Goal: Information Seeking & Learning: Learn about a topic

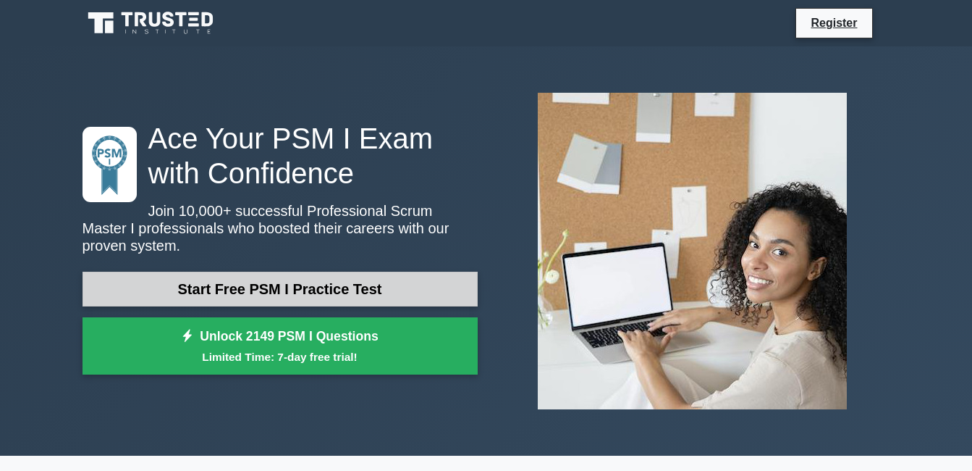
click at [324, 281] on link "Start Free PSM I Practice Test" at bounding box center [280, 288] width 395 height 35
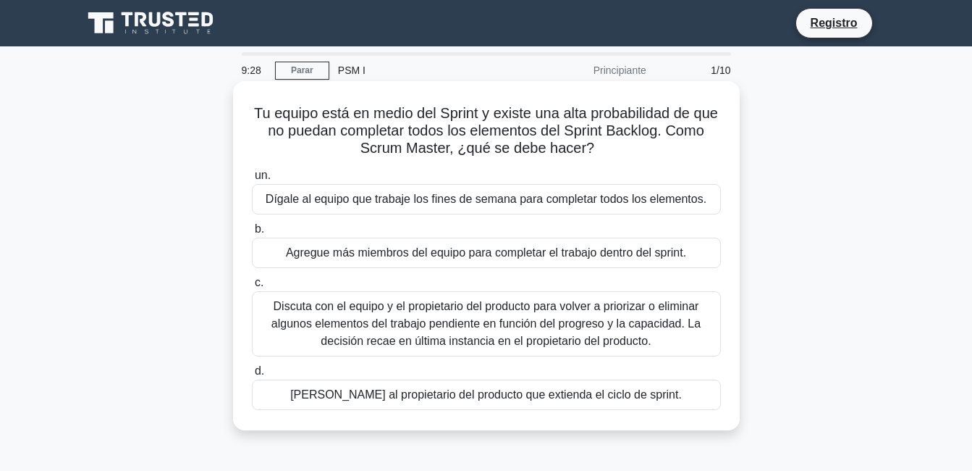
click at [466, 313] on div "Discuta con el equipo y el propietario del producto para volver a priorizar o e…" at bounding box center [486, 323] width 469 height 65
click at [252, 287] on input "c. Discuta con el equipo y el propietario del producto para volver a priorizar …" at bounding box center [252, 282] width 0 height 9
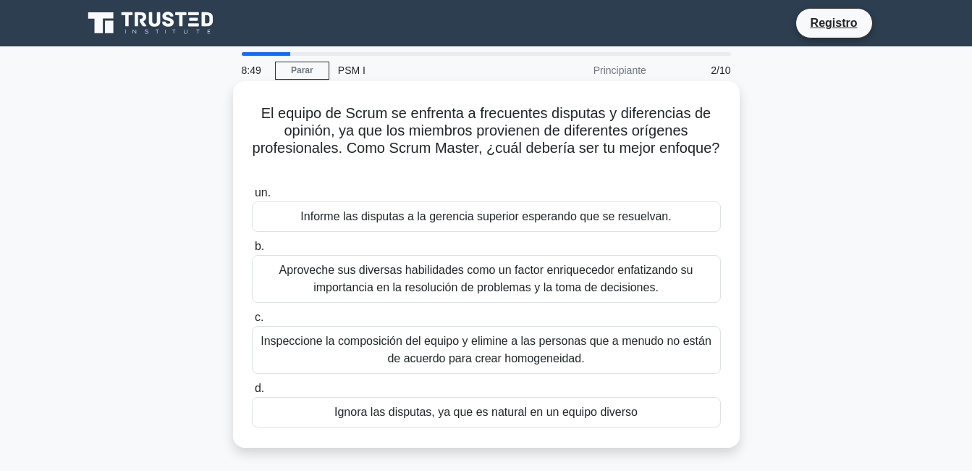
click at [536, 287] on div "Aproveche sus diversas habilidades como un factor enriquecedor enfatizando su i…" at bounding box center [486, 279] width 469 height 48
click at [252, 251] on input "b. Aproveche sus diversas habilidades como un factor enriquecedor enfatizando s…" at bounding box center [252, 246] width 0 height 9
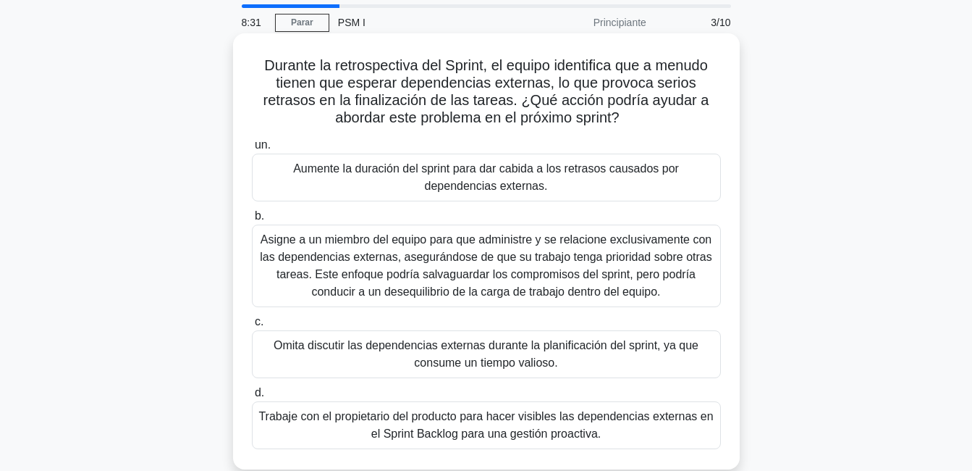
scroll to position [72, 0]
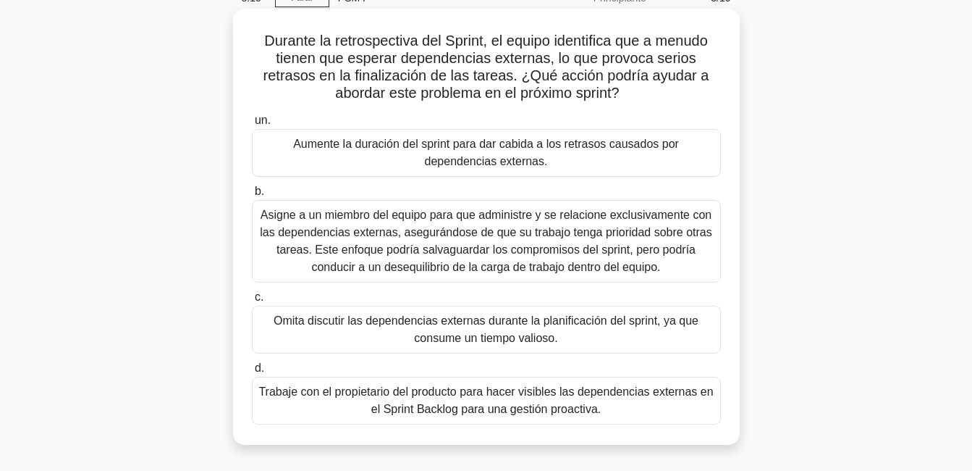
click at [450, 397] on div "Trabaje con el propietario del producto para hacer visibles las dependencias ex…" at bounding box center [486, 400] width 469 height 48
click at [252, 373] on input "d. Trabaje con el propietario del producto para hacer visibles las dependencias…" at bounding box center [252, 367] width 0 height 9
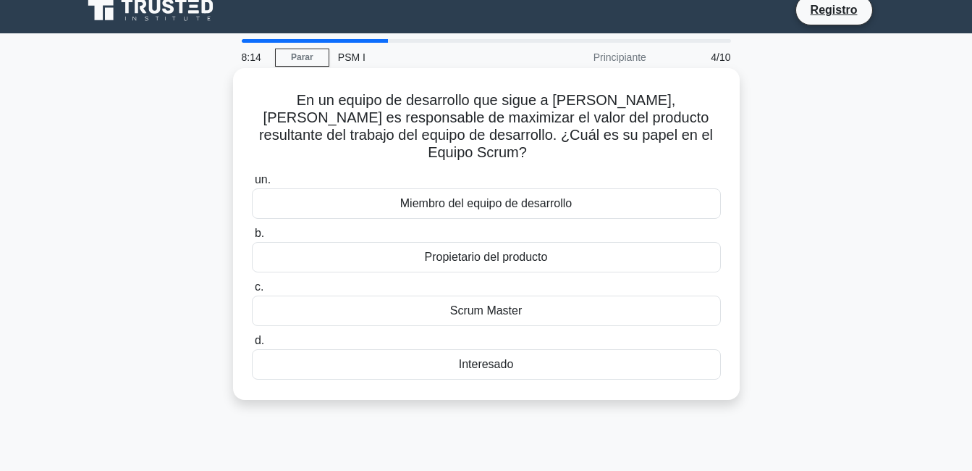
scroll to position [0, 0]
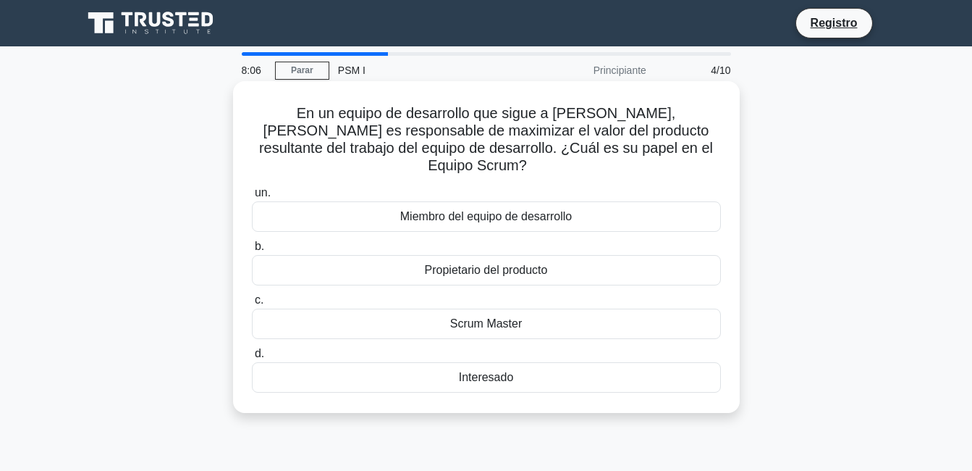
click at [513, 255] on div "Propietario del producto" at bounding box center [486, 270] width 469 height 30
click at [252, 250] on input "b. Propietario del producto" at bounding box center [252, 246] width 0 height 9
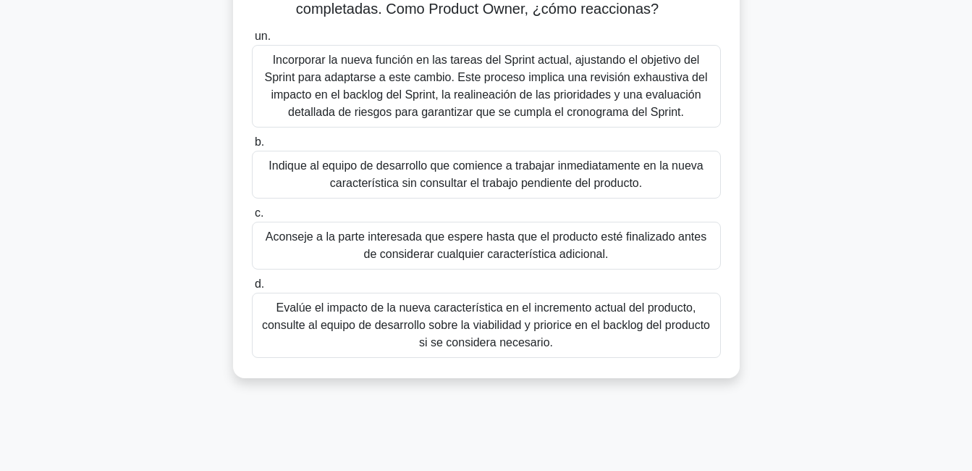
scroll to position [145, 0]
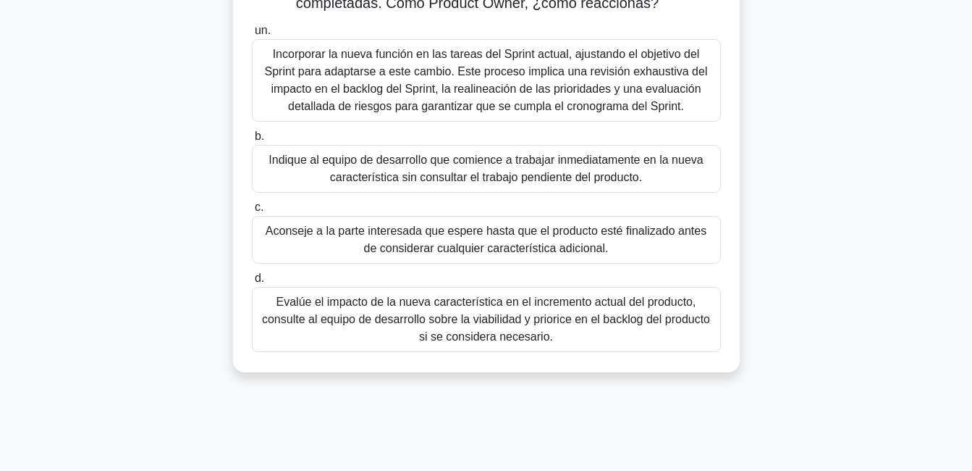
click at [478, 326] on div "Evalúe el impacto de la nueva característica en el incremento actual del produc…" at bounding box center [486, 319] width 469 height 65
click at [252, 283] on input "d. Evalúe el impacto de la nueva característica en el incremento actual del pro…" at bounding box center [252, 278] width 0 height 9
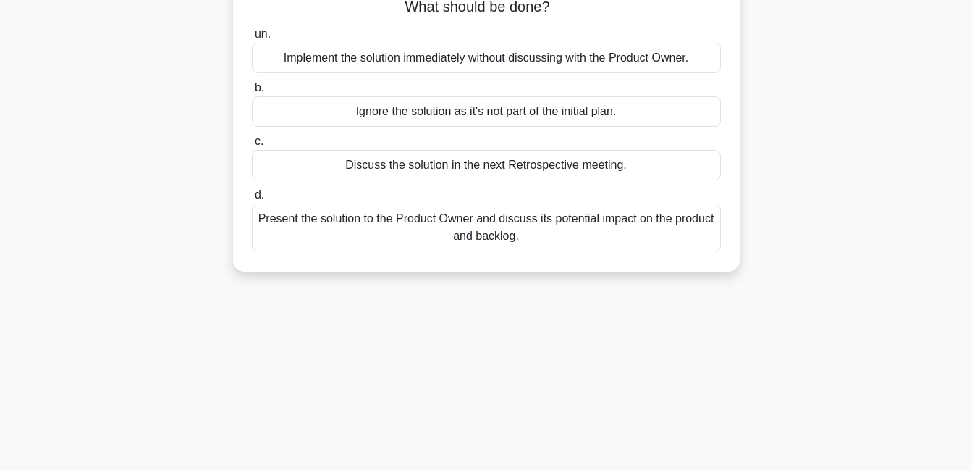
scroll to position [0, 0]
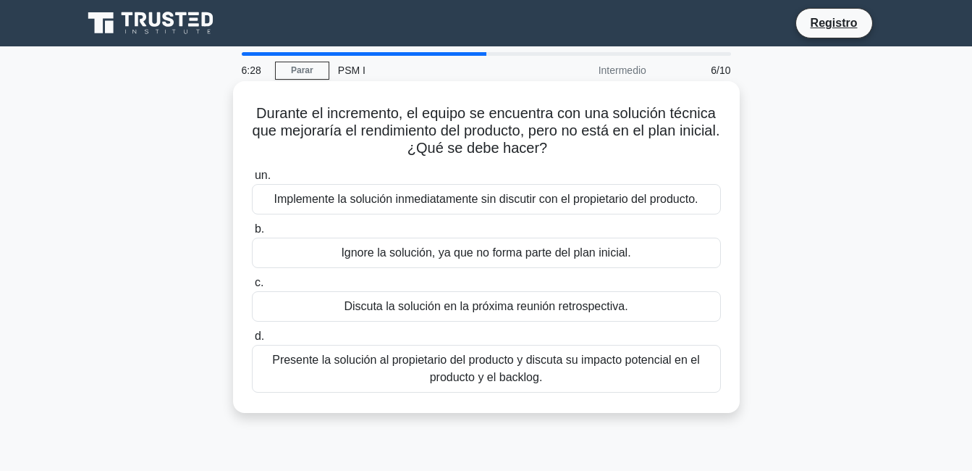
click at [551, 304] on div "Discuta la solución en la próxima reunión retrospectiva." at bounding box center [486, 306] width 469 height 30
click at [252, 287] on input "c. Discuta la solución en la próxima reunión retrospectiva." at bounding box center [252, 282] width 0 height 9
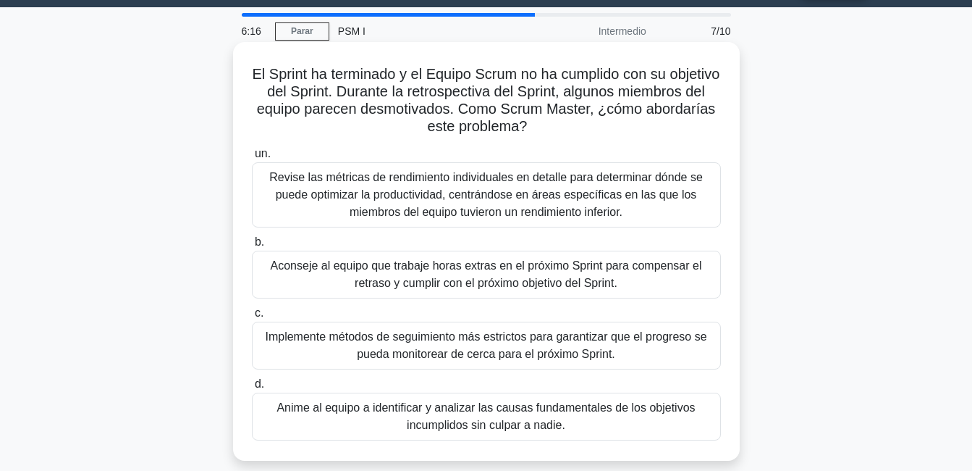
scroll to position [72, 0]
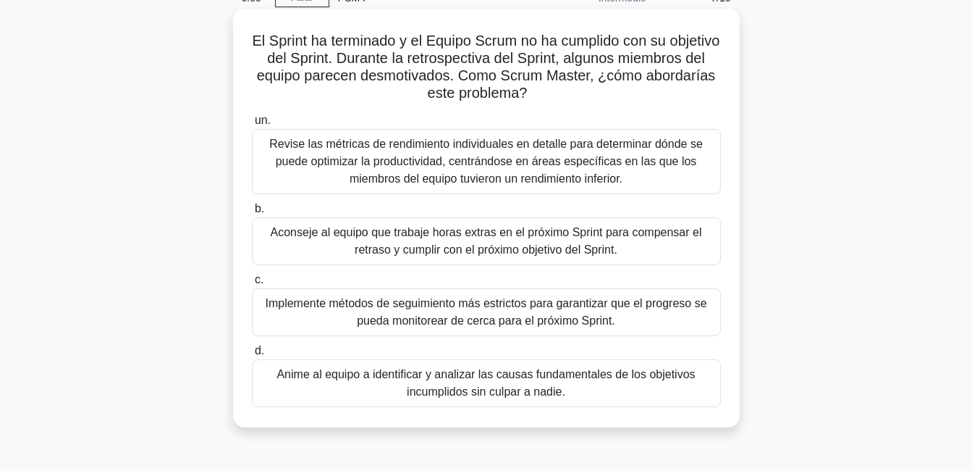
click at [537, 384] on div "Anime al equipo a identificar y analizar las causas fundamentales de los objeti…" at bounding box center [486, 383] width 469 height 48
click at [252, 355] on input "d. Anime al equipo a identificar y analizar las causas fundamentales de los obj…" at bounding box center [252, 350] width 0 height 9
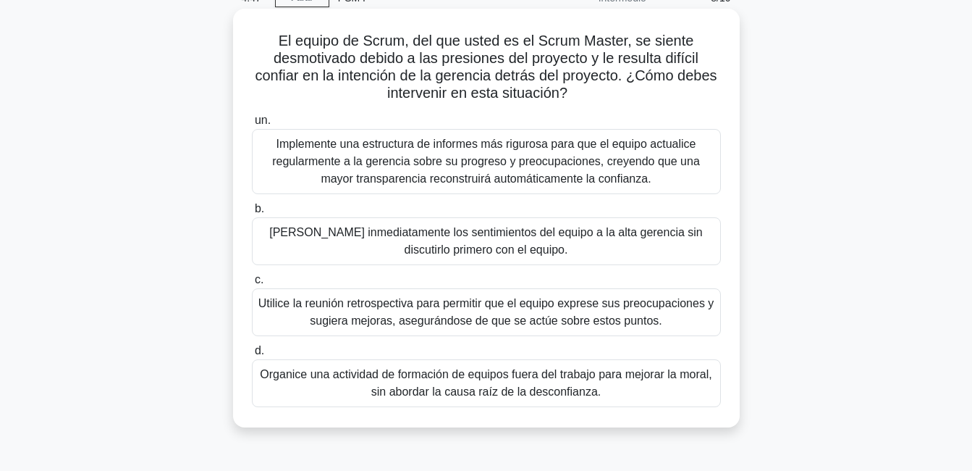
click at [557, 321] on div "Utilice la reunión retrospectiva para permitir que el equipo exprese sus preocu…" at bounding box center [486, 312] width 469 height 48
click at [252, 284] on input "c. Utilice la reunión retrospectiva para permitir que el equipo exprese sus pre…" at bounding box center [252, 279] width 0 height 9
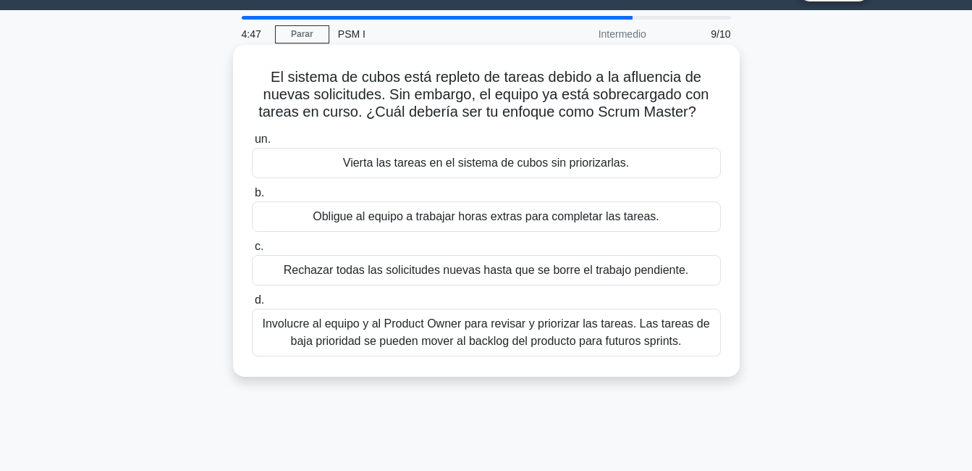
scroll to position [0, 0]
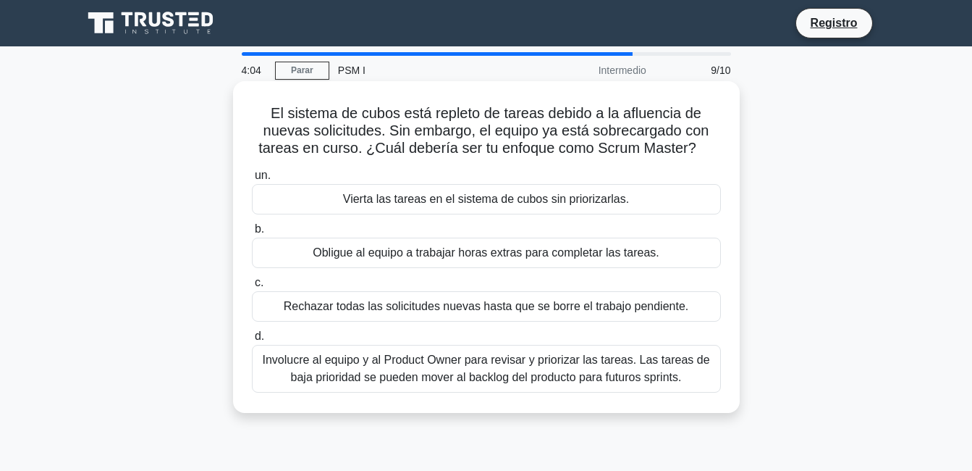
click at [517, 377] on div "Involucre al equipo y al Product Owner para revisar y priorizar las tareas. Las…" at bounding box center [486, 369] width 469 height 48
click at [252, 341] on input "d. Involucre al equipo y al Product Owner para revisar y priorizar las tareas. …" at bounding box center [252, 336] width 0 height 9
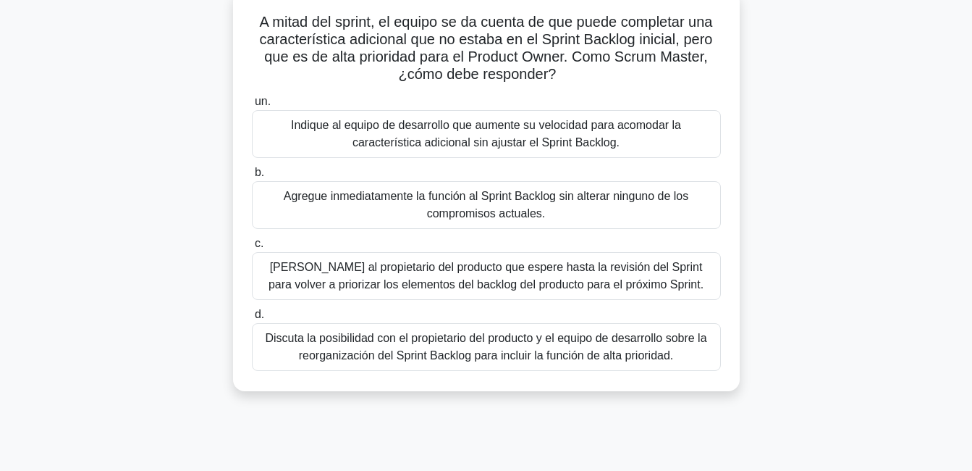
scroll to position [145, 0]
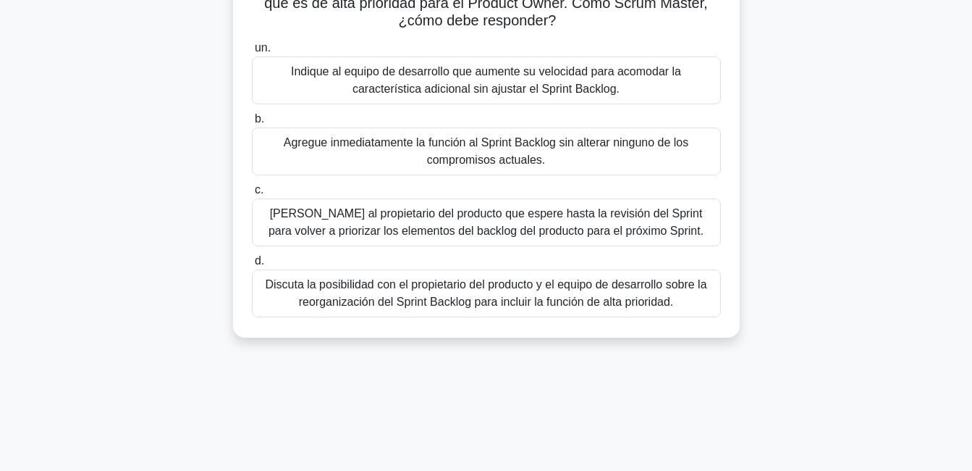
click at [555, 301] on div "Discuta la posibilidad con el propietario del producto y el equipo de desarroll…" at bounding box center [486, 293] width 469 height 48
click at [252, 266] on input "d. Discuta la posibilidad con el propietario del producto y el equipo de desarr…" at bounding box center [252, 260] width 0 height 9
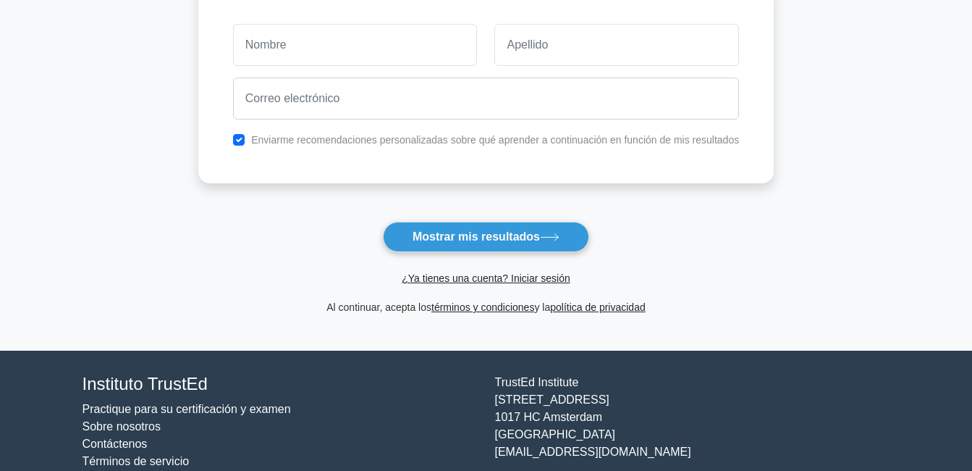
scroll to position [72, 0]
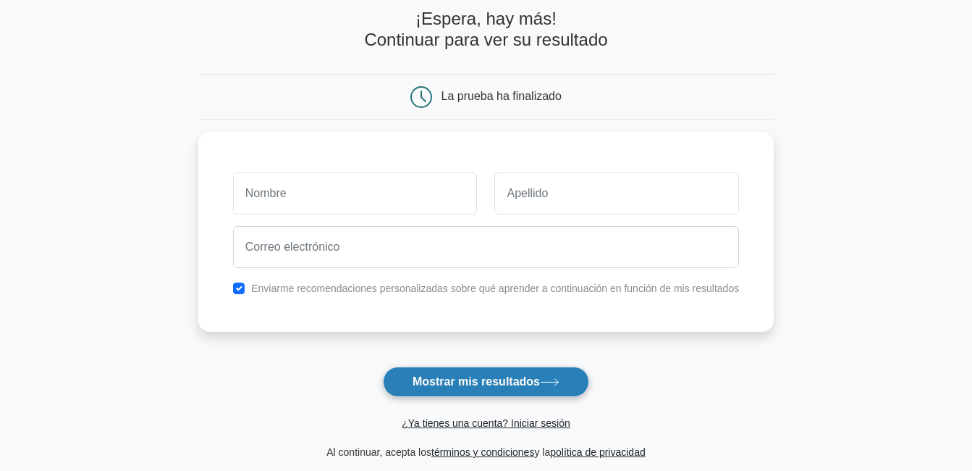
click at [485, 383] on font "Mostrar mis resultados" at bounding box center [476, 381] width 127 height 12
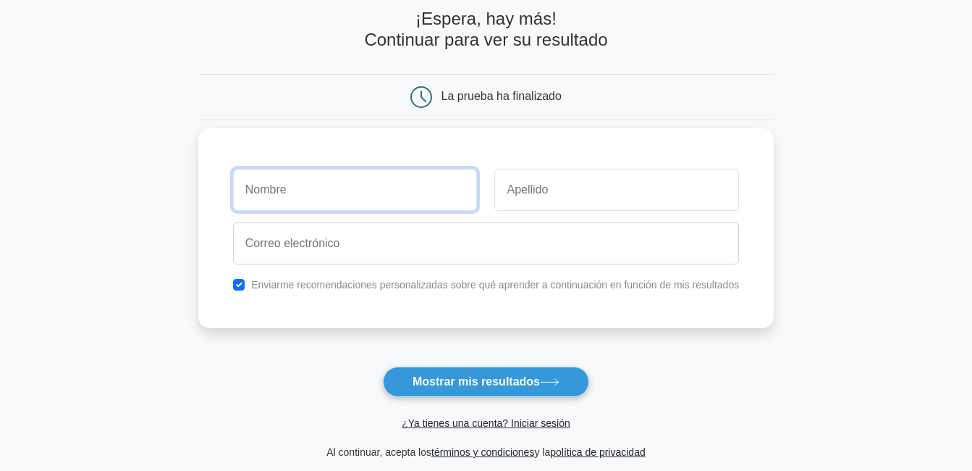
click at [295, 195] on input "text" at bounding box center [355, 190] width 245 height 42
type input "[PERSON_NAME] [PERSON_NAME]"
type input "[PERSON_NAME]"
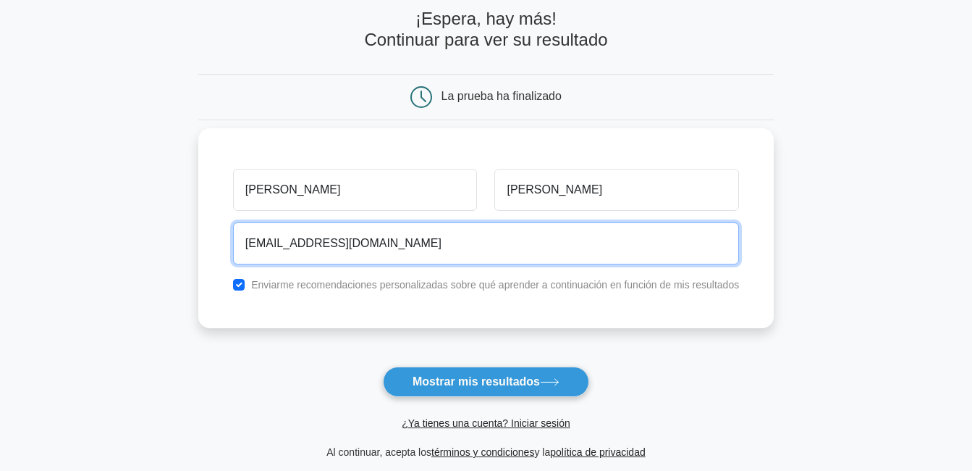
click at [441, 258] on input "jhonnyemilio_27@hotmail.com" at bounding box center [486, 243] width 506 height 42
drag, startPoint x: 450, startPoint y: 255, endPoint x: 281, endPoint y: 253, distance: 168.7
click at [281, 253] on input "jhonnyemilio_27@hotmail.com" at bounding box center [486, 243] width 506 height 42
type input "[EMAIL_ADDRESS][PERSON_NAME][DOMAIN_NAME]"
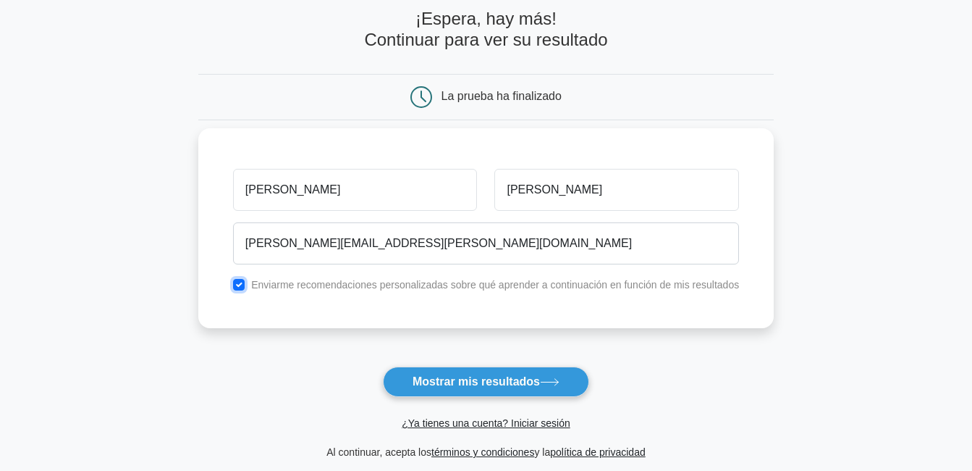
click at [240, 284] on input "checkbox" at bounding box center [239, 285] width 12 height 12
checkbox input "false"
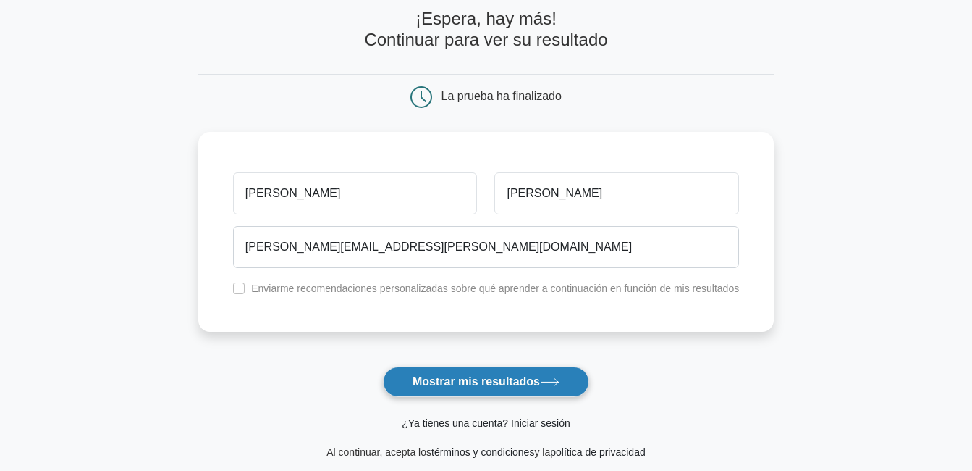
click at [468, 385] on font "Mostrar mis resultados" at bounding box center [476, 381] width 127 height 12
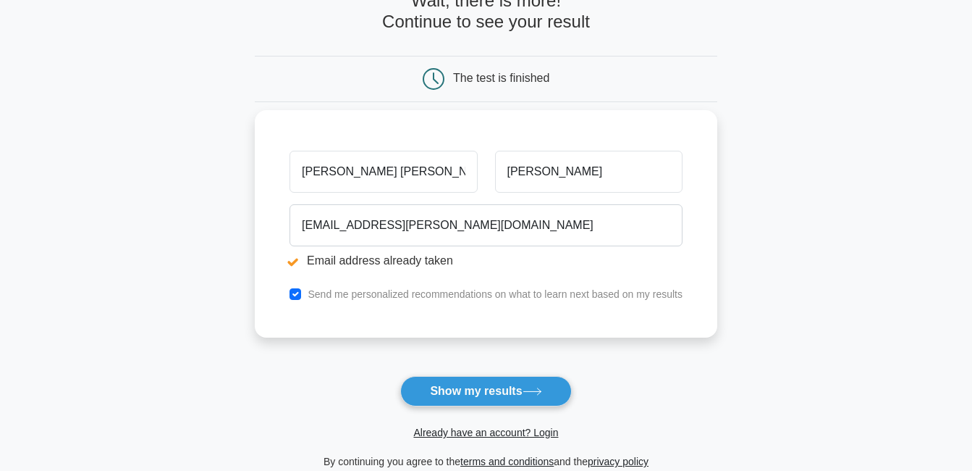
scroll to position [145, 0]
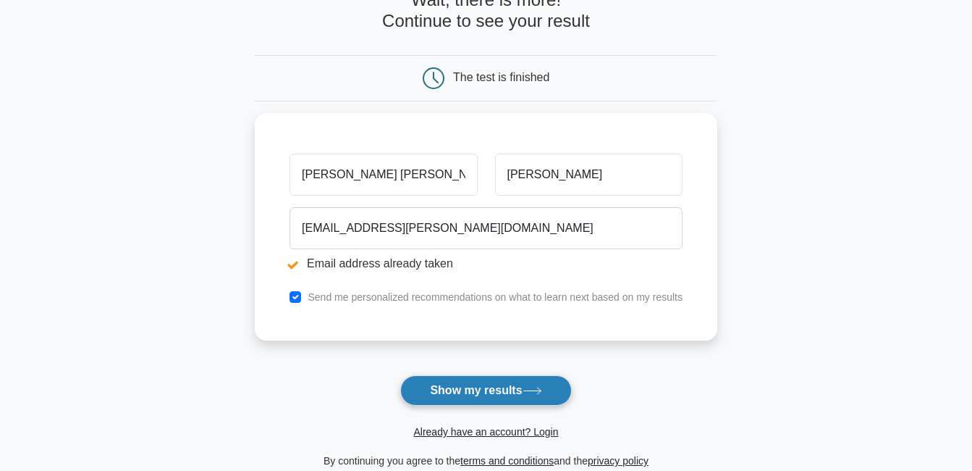
click at [478, 385] on button "Show my results" at bounding box center [485, 390] width 171 height 30
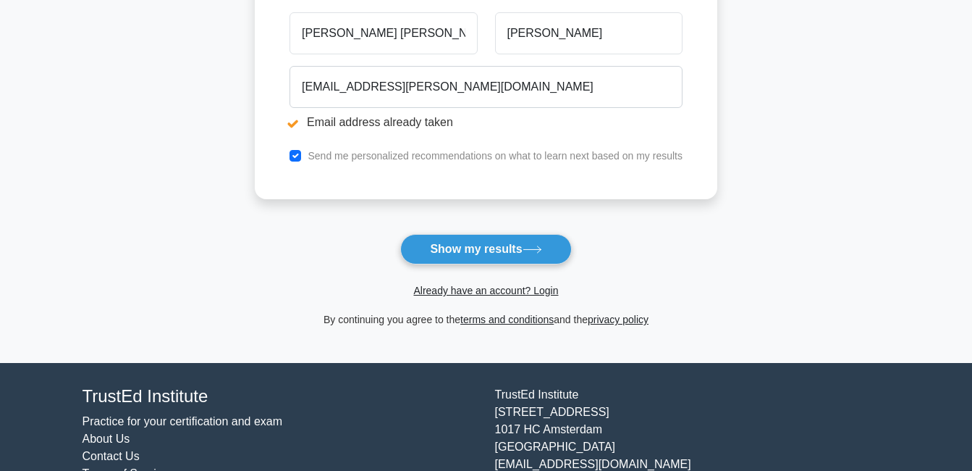
scroll to position [290, 0]
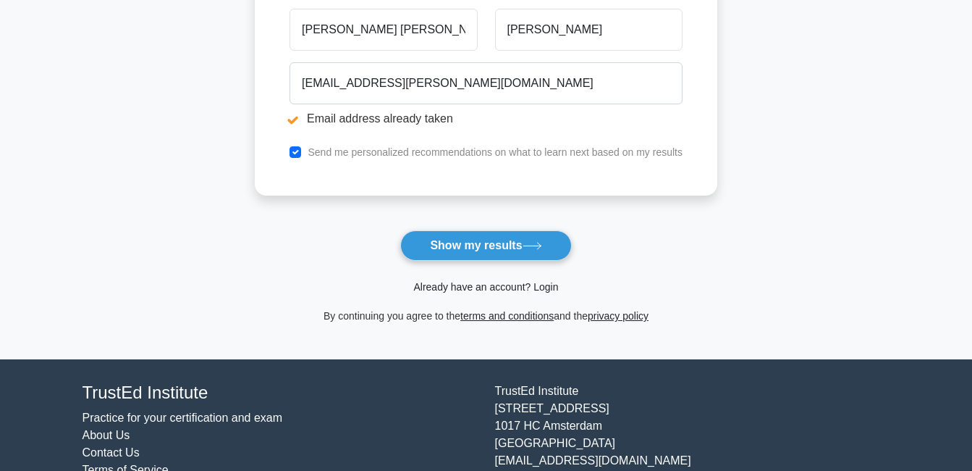
click at [483, 287] on link "Already have an account? Login" at bounding box center [485, 287] width 145 height 12
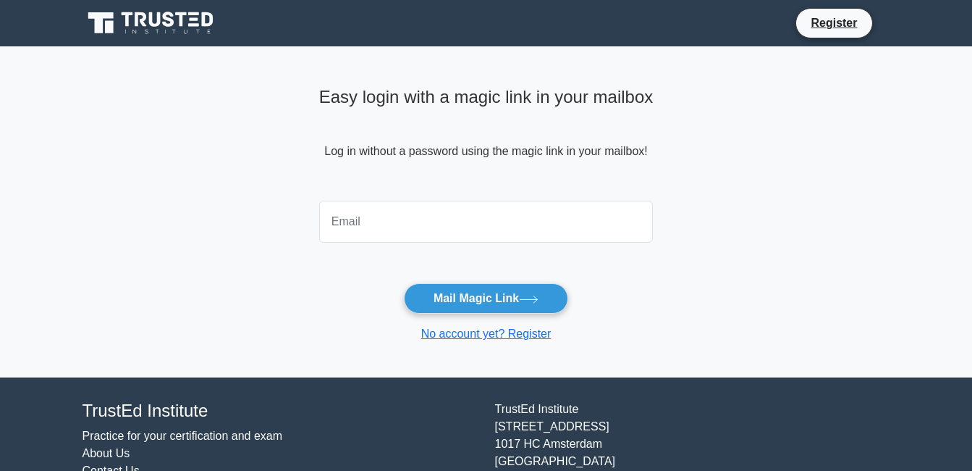
click at [361, 212] on input "email" at bounding box center [486, 222] width 334 height 42
type input "[EMAIL_ADDRESS][PERSON_NAME][DOMAIN_NAME]"
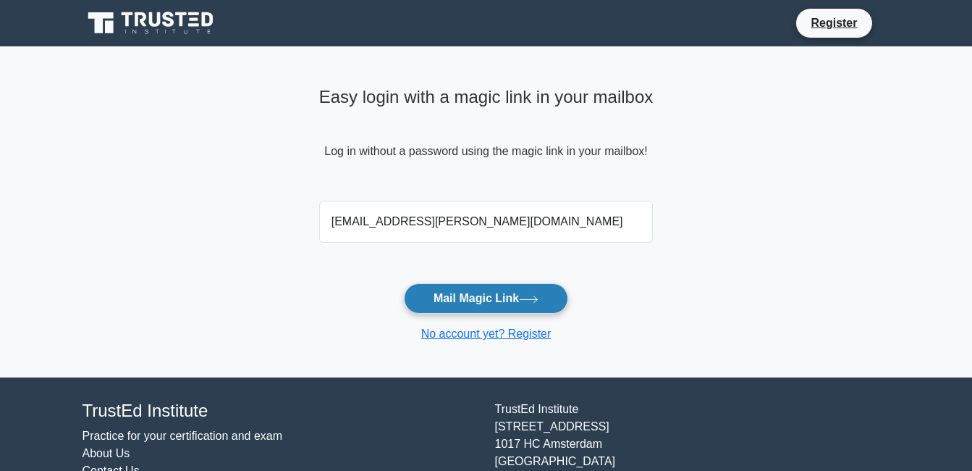
click at [503, 301] on button "Mail Magic Link" at bounding box center [486, 298] width 164 height 30
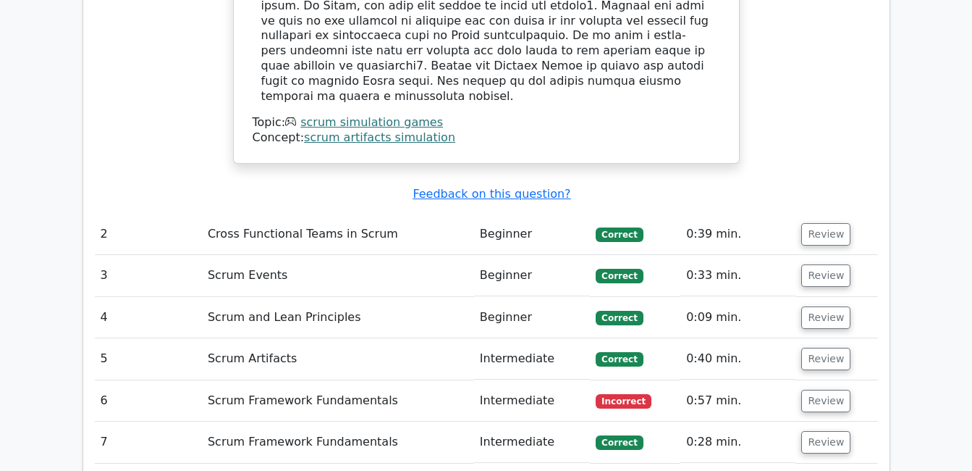
scroll to position [2099, 0]
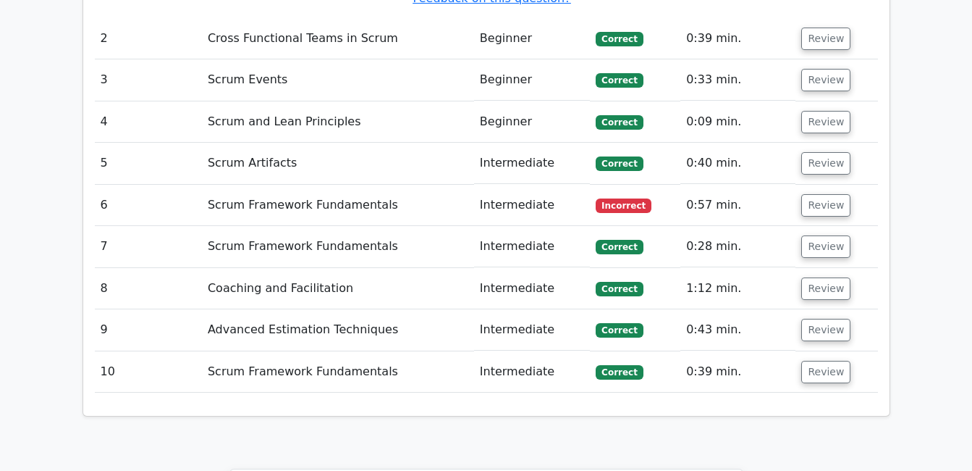
drag, startPoint x: 819, startPoint y: 115, endPoint x: 895, endPoint y: 122, distance: 76.4
click at [819, 194] on button "Review" at bounding box center [825, 205] width 49 height 22
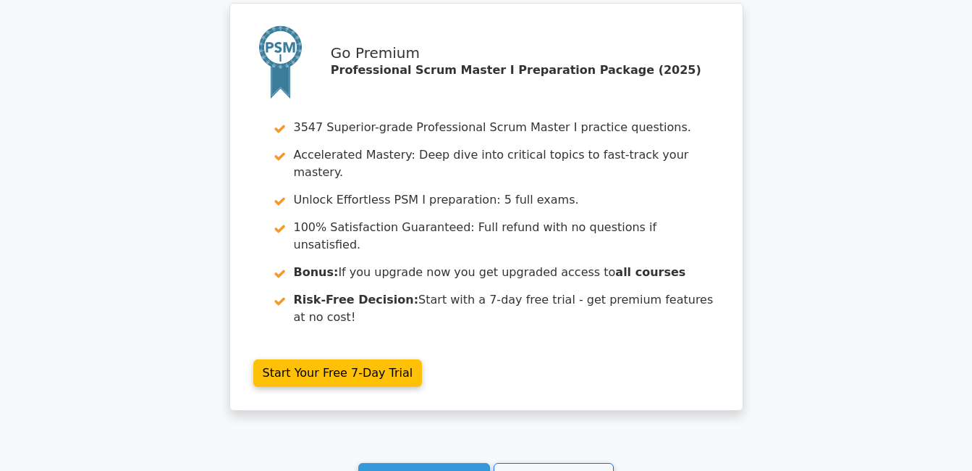
scroll to position [3318, 0]
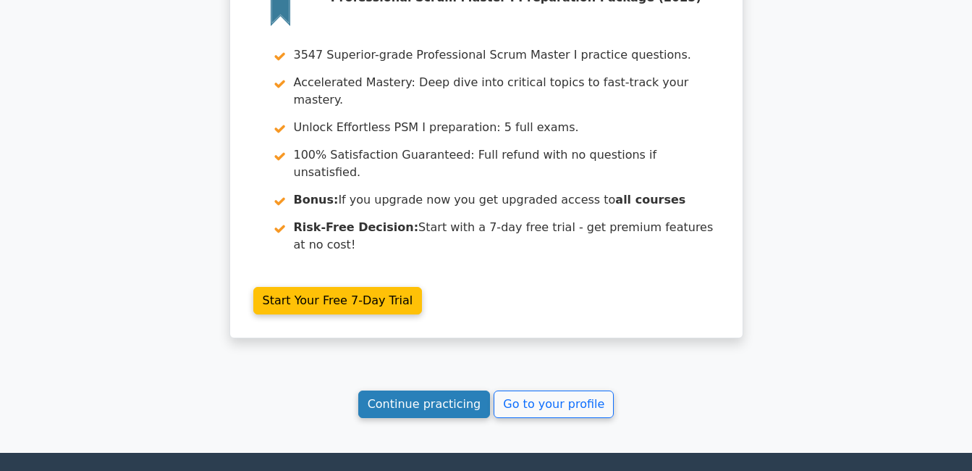
click at [468, 390] on link "Continue practicing" at bounding box center [424, 404] width 132 height 28
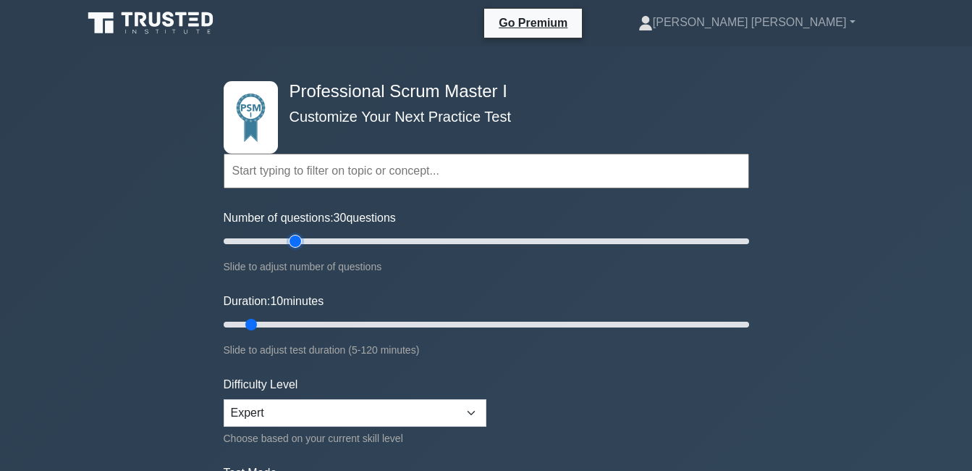
drag, startPoint x: 243, startPoint y: 241, endPoint x: 289, endPoint y: 241, distance: 46.3
type input "30"
click at [289, 241] on input "Number of questions: 30 questions" at bounding box center [487, 240] width 526 height 17
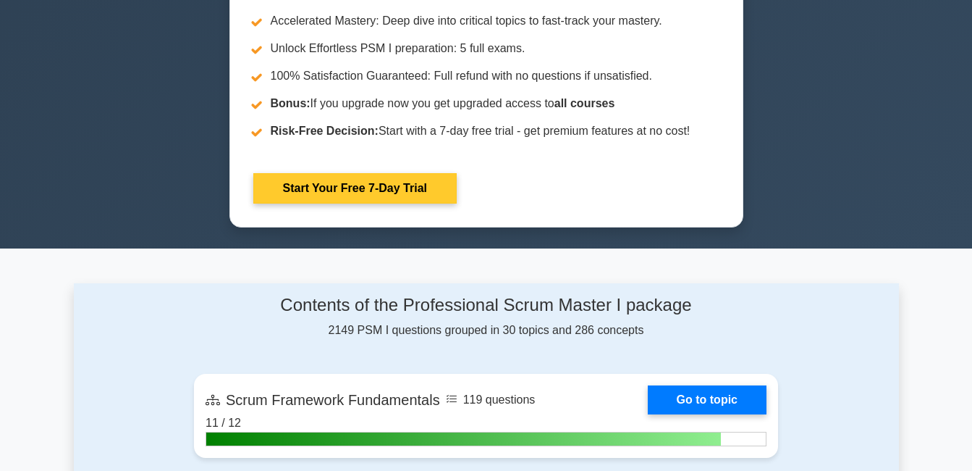
scroll to position [724, 0]
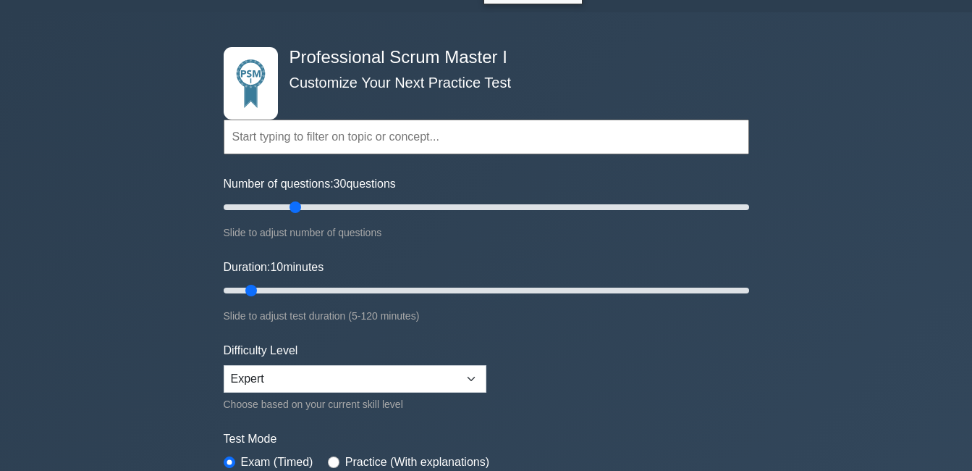
scroll to position [0, 0]
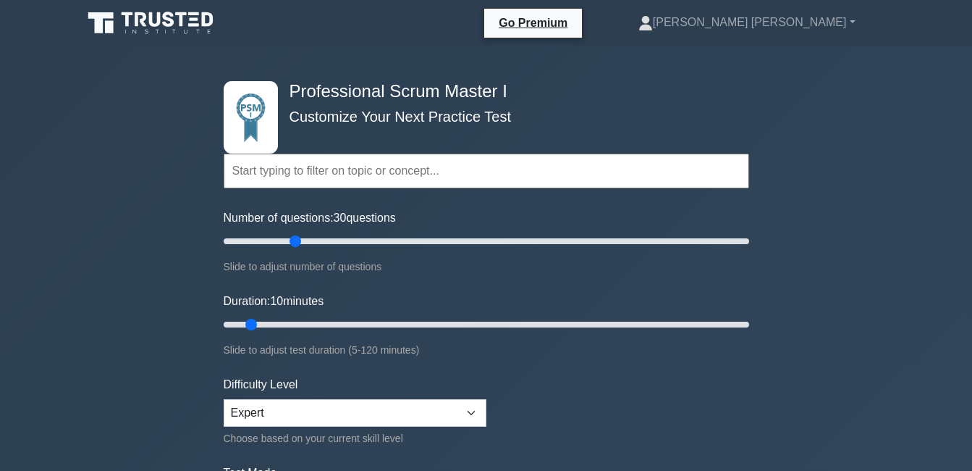
drag, startPoint x: 867, startPoint y: 264, endPoint x: 853, endPoint y: 264, distance: 13.8
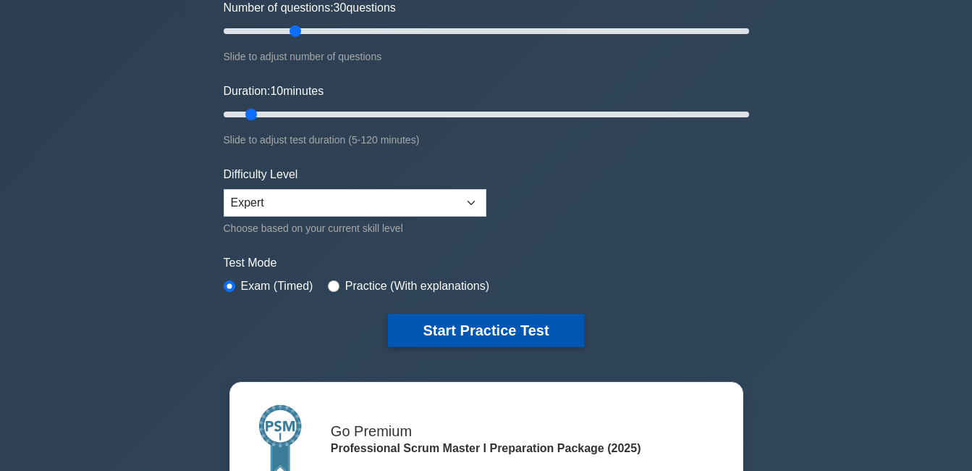
scroll to position [217, 0]
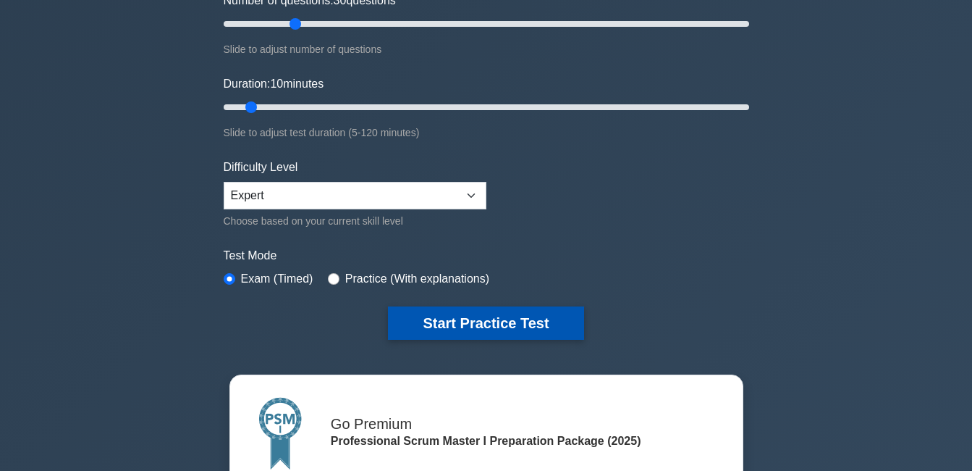
click at [512, 319] on button "Start Practice Test" at bounding box center [485, 322] width 195 height 33
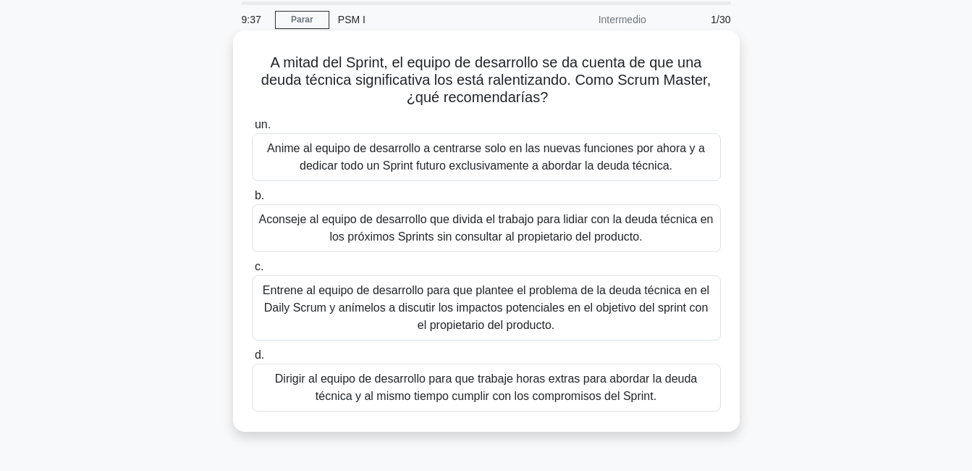
scroll to position [72, 0]
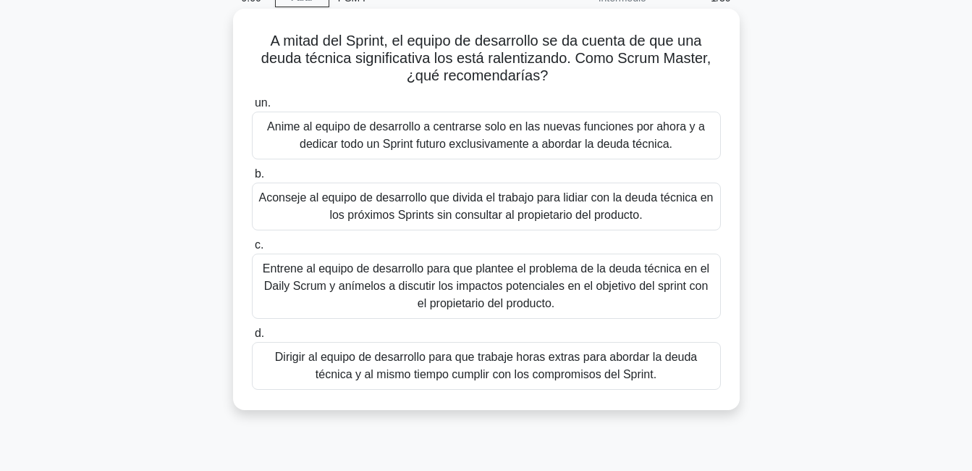
click at [480, 298] on div "Entrene al equipo de desarrollo para que plantee el problema de la deuda técnic…" at bounding box center [486, 285] width 469 height 65
click at [252, 250] on input "c. Entrene al equipo de desarrollo para que plantee el problema de la deuda téc…" at bounding box center [252, 244] width 0 height 9
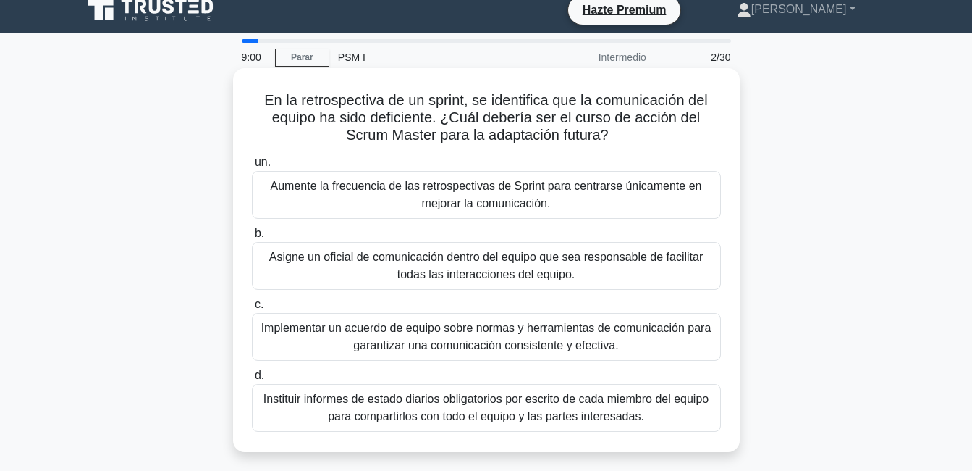
scroll to position [0, 0]
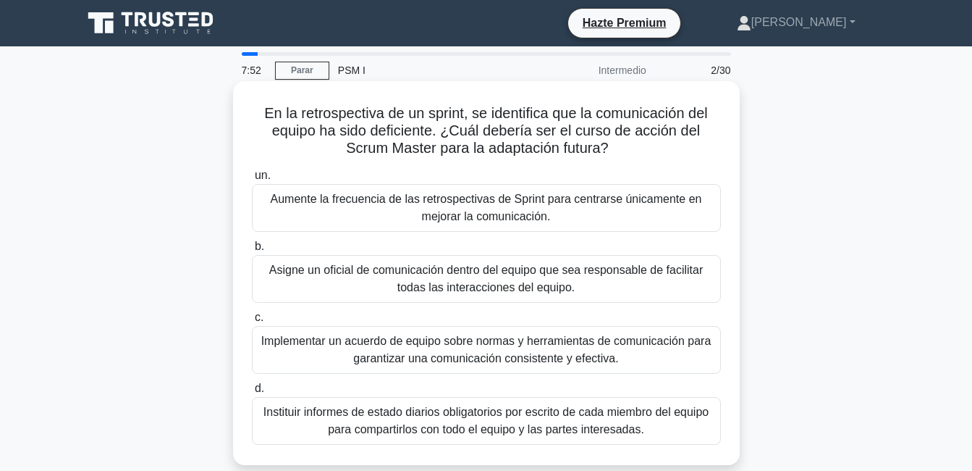
click at [482, 355] on div "Implementar un acuerdo de equipo sobre normas y herramientas de comunicación pa…" at bounding box center [486, 350] width 469 height 48
click at [252, 322] on input "c. Implementar un acuerdo de equipo sobre normas y herramientas de comunicación…" at bounding box center [252, 317] width 0 height 9
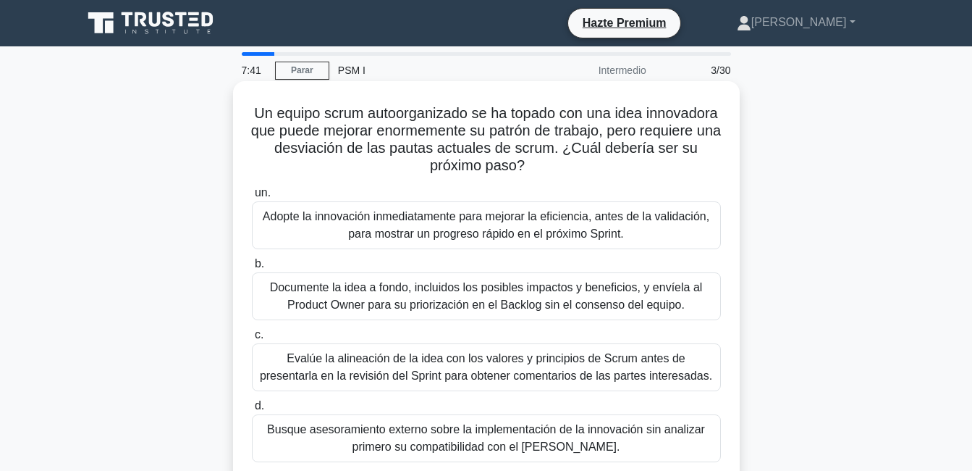
scroll to position [72, 0]
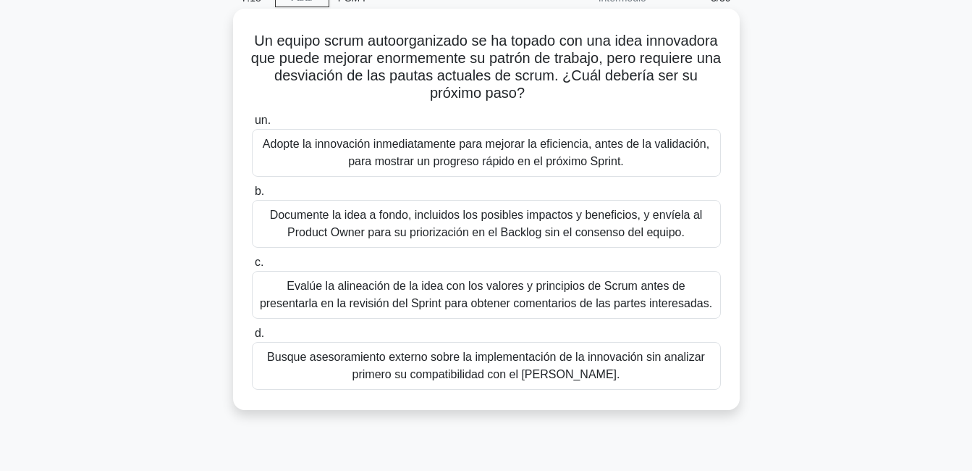
click at [584, 295] on div "Evalúe la alineación de la idea con los valores y principios de Scrum antes de …" at bounding box center [486, 295] width 469 height 48
click at [252, 267] on input "c. Evalúe la alineación de la idea con los valores y principios de Scrum antes …" at bounding box center [252, 262] width 0 height 9
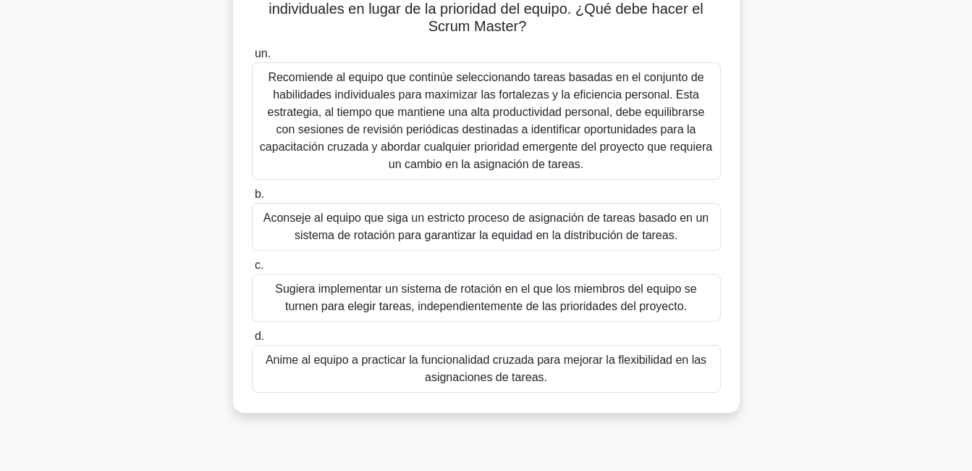
scroll to position [145, 0]
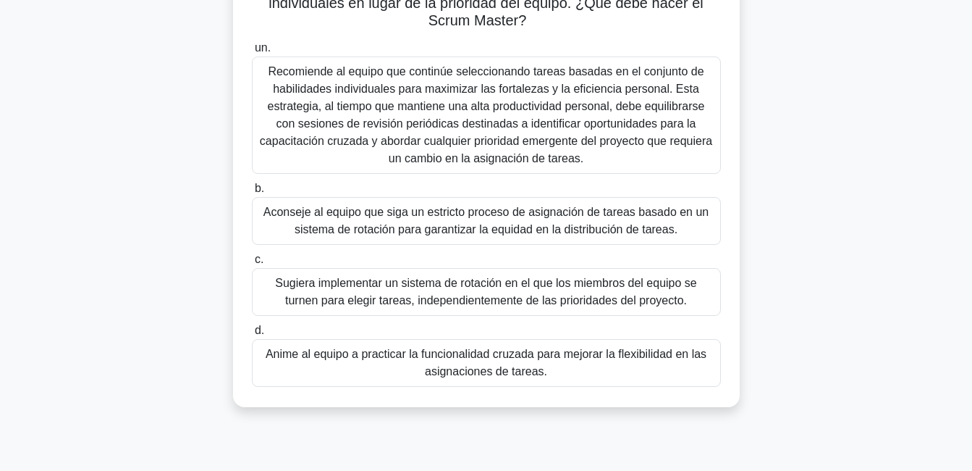
click at [539, 366] on div "Anime al equipo a practicar la funcionalidad cruzada para mejorar la flexibilid…" at bounding box center [486, 363] width 469 height 48
click at [252, 335] on input "d. Anime al equipo a practicar la funcionalidad cruzada para mejorar la flexibi…" at bounding box center [252, 330] width 0 height 9
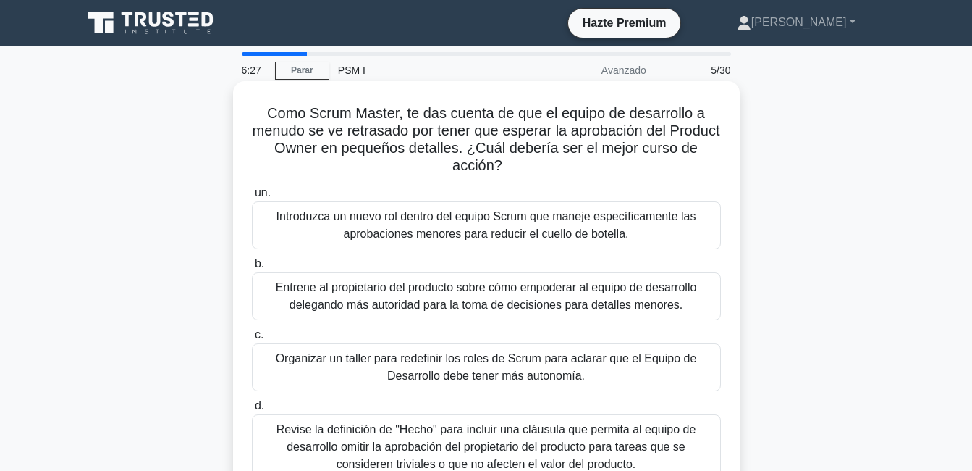
scroll to position [72, 0]
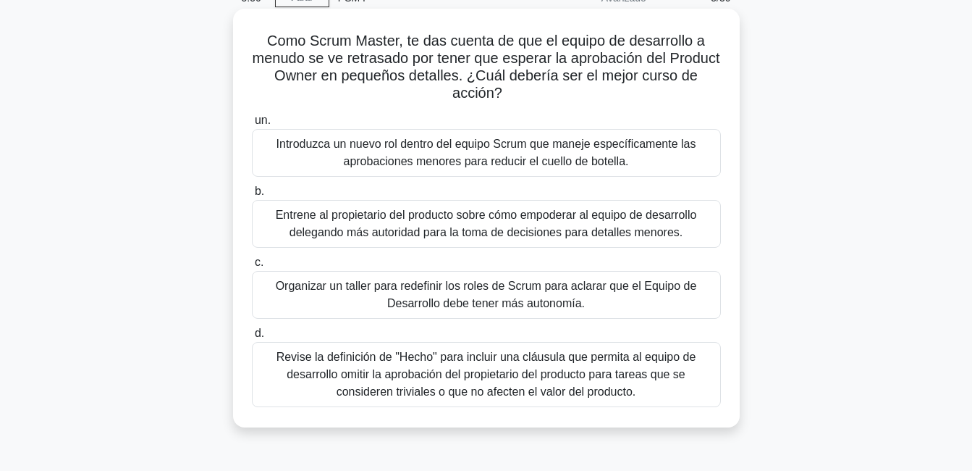
click at [544, 289] on div "Organizar un taller para redefinir los roles de Scrum para aclarar que el Equip…" at bounding box center [486, 295] width 469 height 48
click at [252, 267] on input "c. Organizar un taller para redefinir los roles de Scrum para aclarar que el Eq…" at bounding box center [252, 262] width 0 height 9
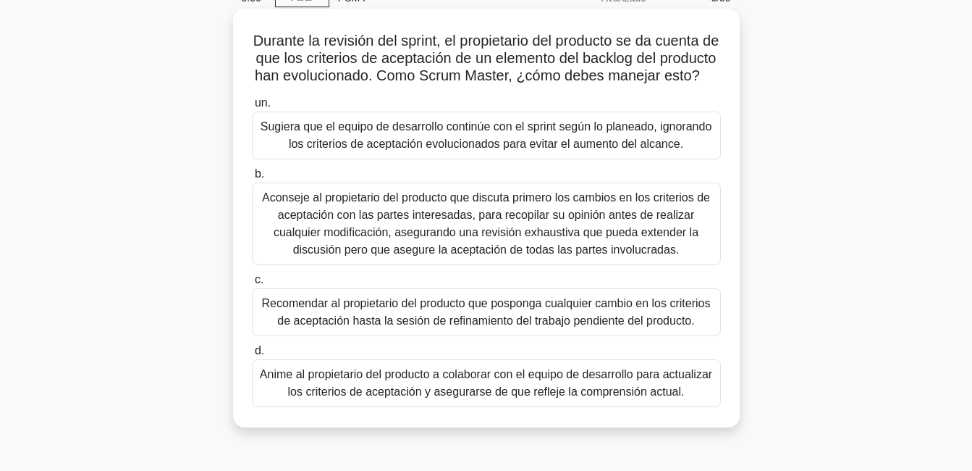
click at [635, 406] on div "Anime al propietario del producto a colaborar con el equipo de desarrollo para …" at bounding box center [486, 383] width 469 height 48
click at [252, 355] on input "d. Anime al propietario del producto a colaborar con el equipo de desarrollo pa…" at bounding box center [252, 350] width 0 height 9
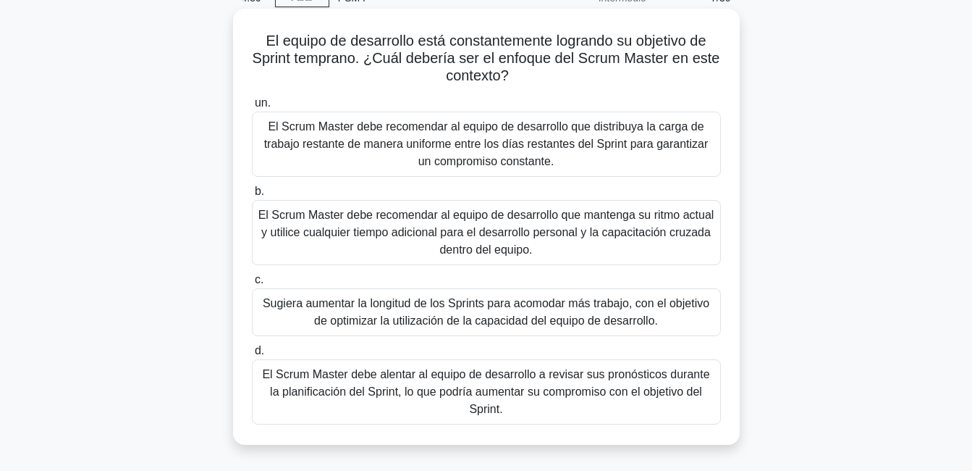
click at [533, 391] on div "El Scrum Master debe alentar al equipo de desarrollo a revisar sus pronósticos …" at bounding box center [486, 391] width 469 height 65
click at [252, 355] on input "d. El Scrum Master debe alentar al equipo de desarrollo a revisar sus pronóstic…" at bounding box center [252, 350] width 0 height 9
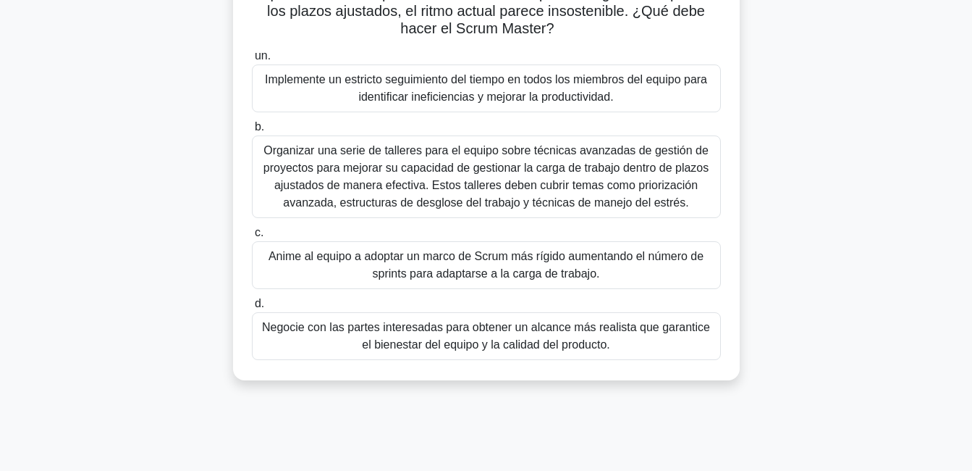
scroll to position [145, 0]
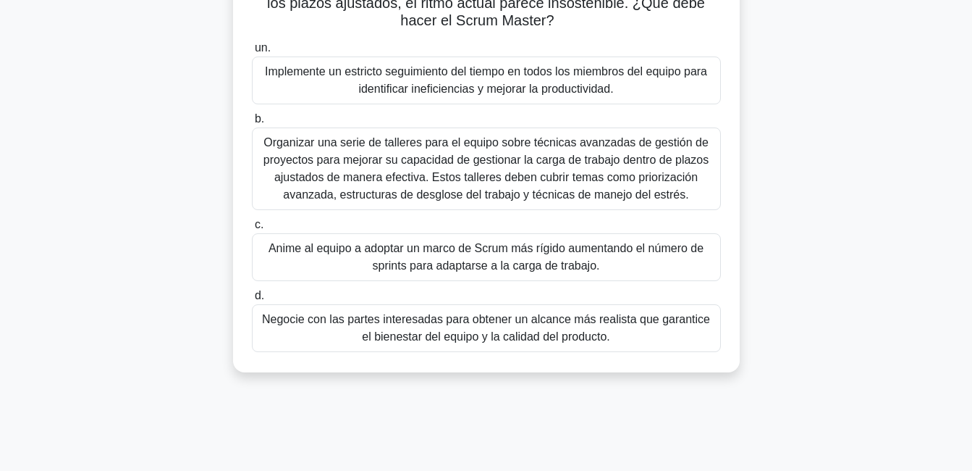
click at [485, 339] on div "Negocie con las partes interesadas para obtener un alcance más realista que gar…" at bounding box center [486, 328] width 469 height 48
click at [252, 300] on input "d. Negocie con las partes interesadas para obtener un alcance más realista que …" at bounding box center [252, 295] width 0 height 9
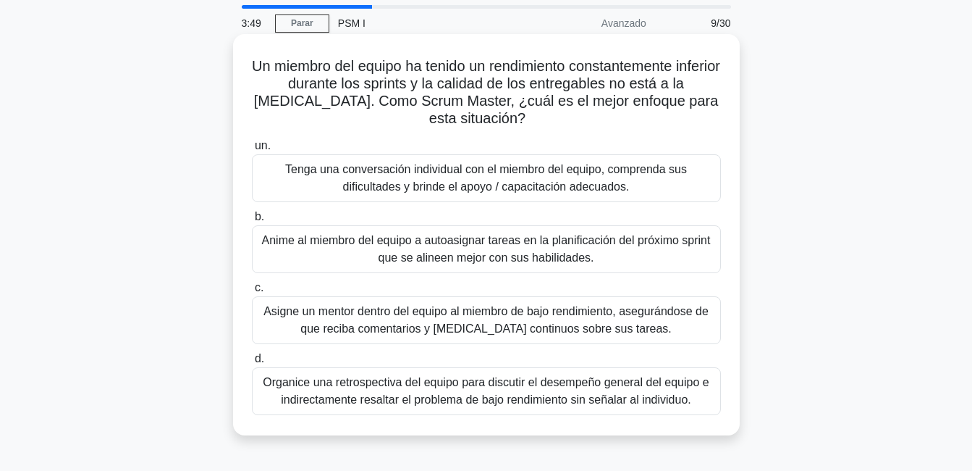
scroll to position [72, 0]
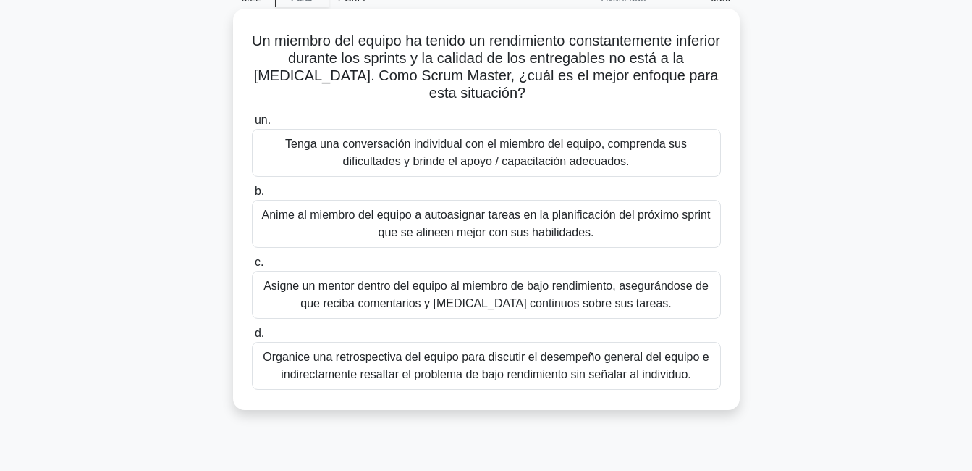
click at [505, 149] on div "Tenga una conversación individual con el miembro del equipo, comprenda sus difi…" at bounding box center [486, 153] width 469 height 48
click at [252, 125] on input "un. Tenga una conversación individual con el miembro del equipo, comprenda sus …" at bounding box center [252, 120] width 0 height 9
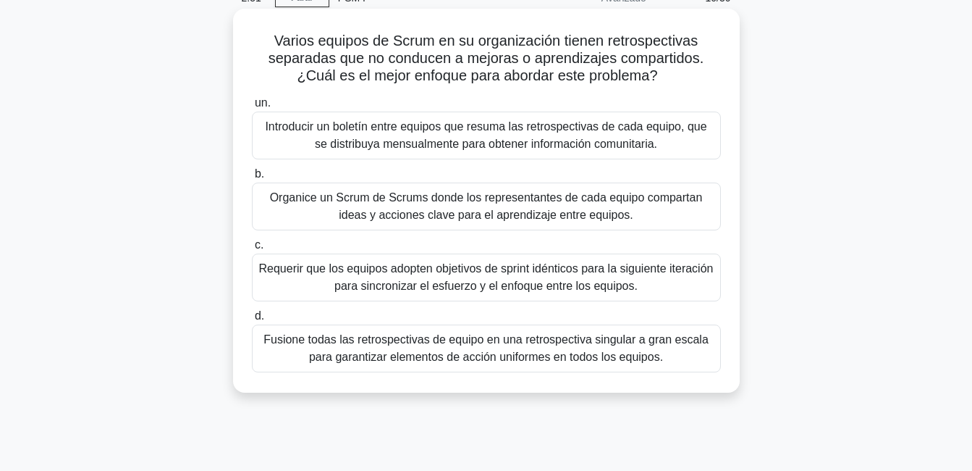
scroll to position [0, 0]
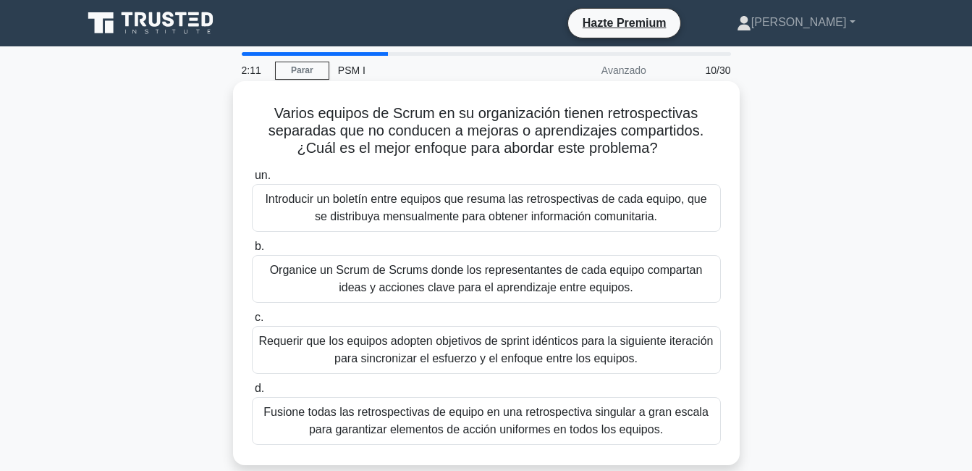
click at [506, 277] on div "Organice un Scrum de Scrums donde los representantes de cada equipo compartan i…" at bounding box center [486, 279] width 469 height 48
click at [252, 251] on input "b. Organice un Scrum de Scrums donde los representantes de cada equipo comparta…" at bounding box center [252, 246] width 0 height 9
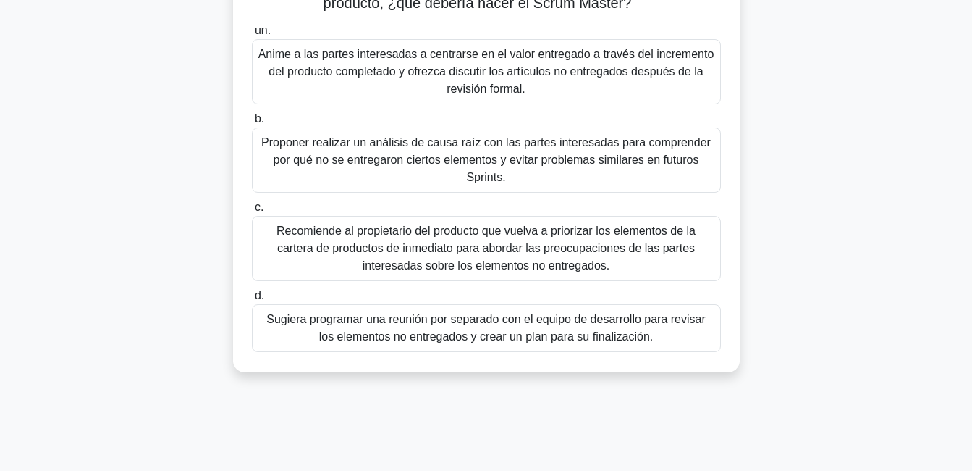
click at [470, 259] on div "Recomiende al propietario del producto que vuelva a priorizar los elementos de …" at bounding box center [486, 248] width 469 height 65
click at [252, 212] on input "c. Recomiende al propietario del producto que vuelva a priorizar los elementos …" at bounding box center [252, 207] width 0 height 9
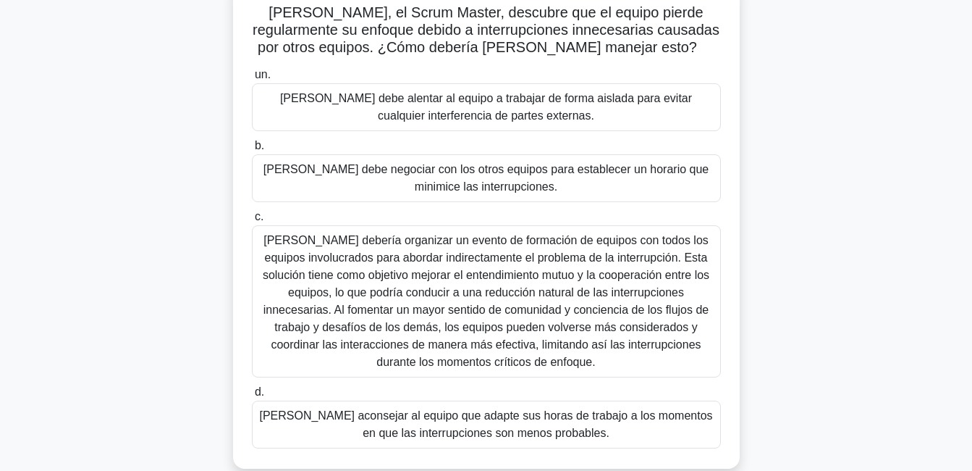
scroll to position [145, 0]
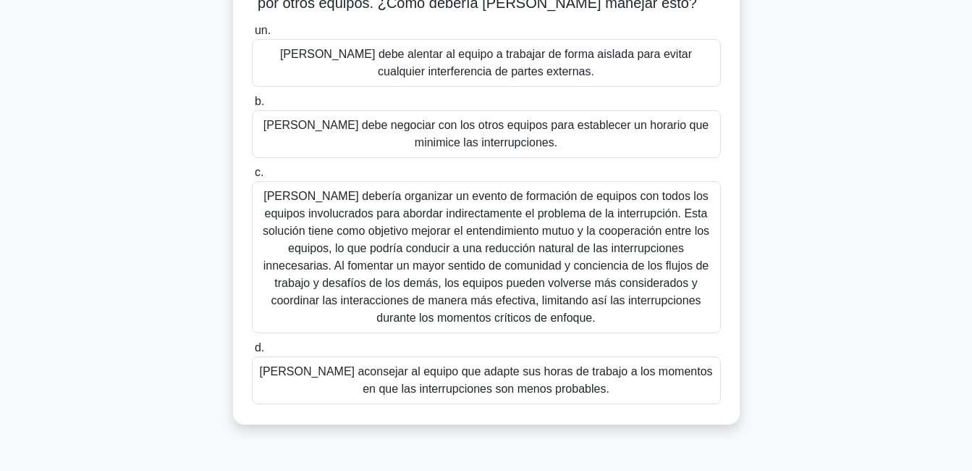
click at [437, 219] on div "[PERSON_NAME] debería organizar un evento de formación de equipos con todos los…" at bounding box center [486, 257] width 469 height 152
click at [252, 177] on input "c. Tom debería organizar un evento de formación de equipos con todos los equipo…" at bounding box center [252, 172] width 0 height 9
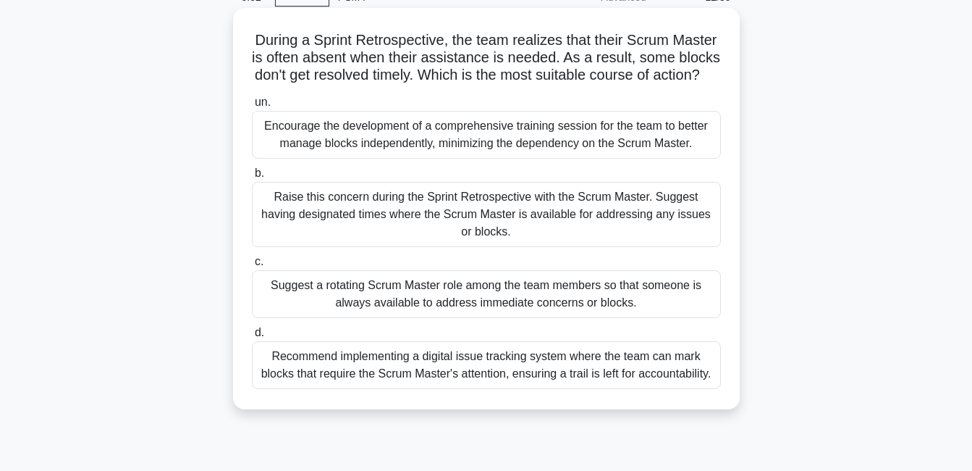
scroll to position [0, 0]
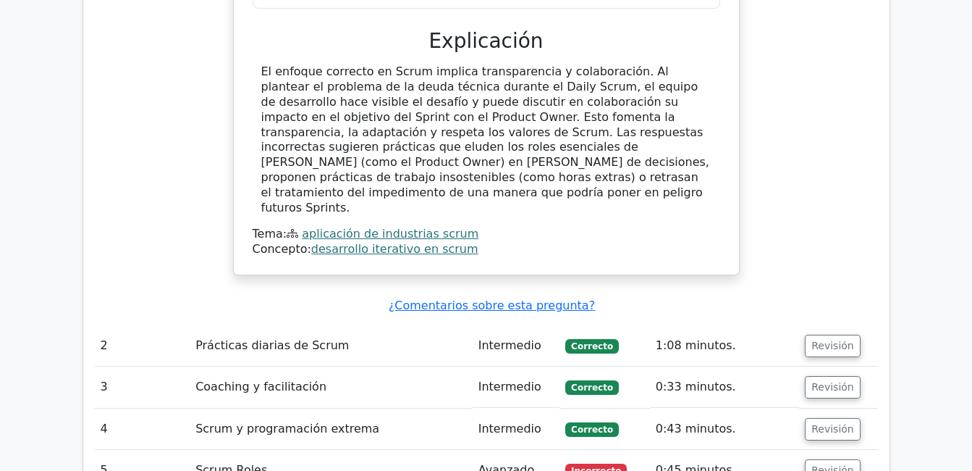
scroll to position [1955, 0]
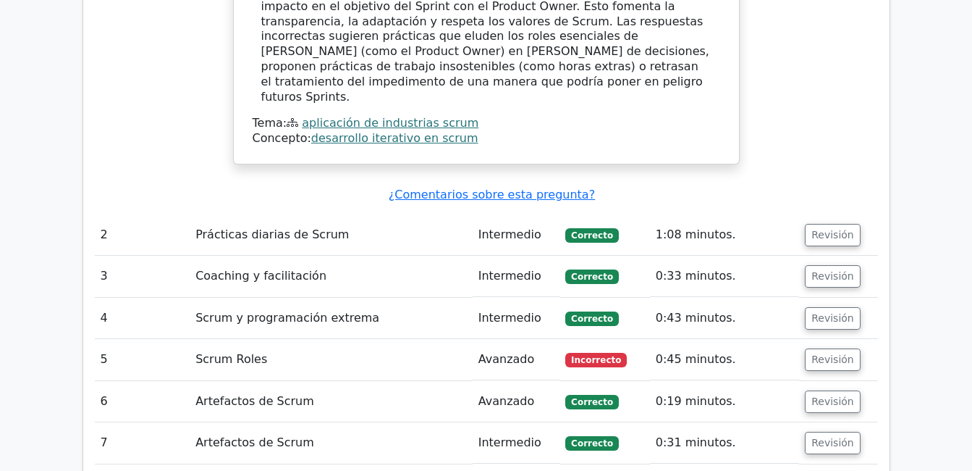
drag, startPoint x: 827, startPoint y: 242, endPoint x: 753, endPoint y: 228, distance: 75.8
click at [827, 348] on button "Revisión" at bounding box center [833, 359] width 56 height 22
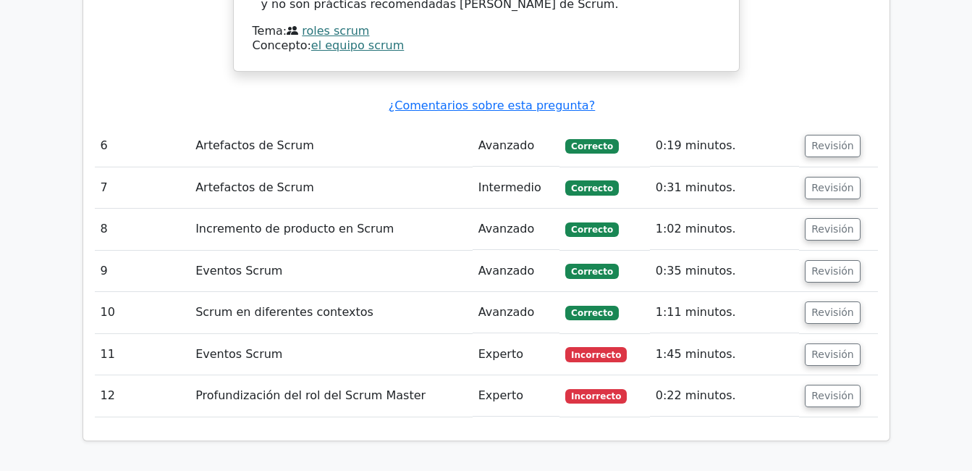
scroll to position [2896, 0]
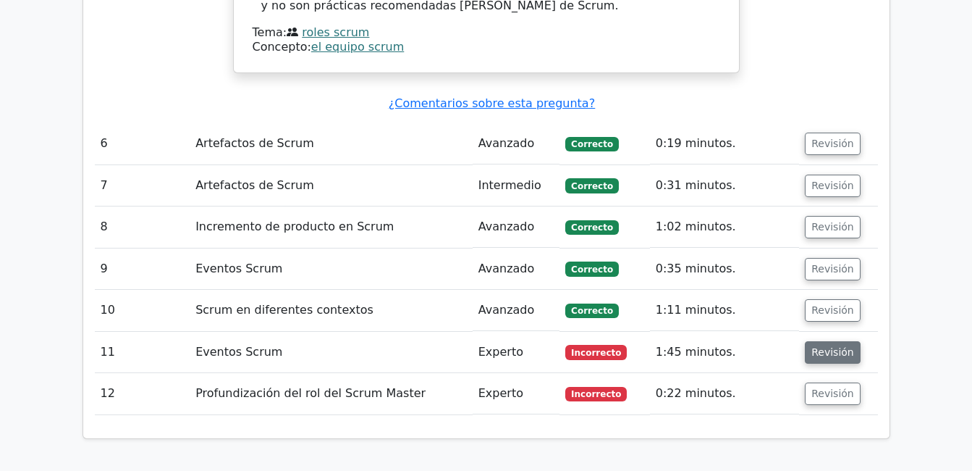
click at [834, 341] on button "Revisión" at bounding box center [833, 352] width 56 height 22
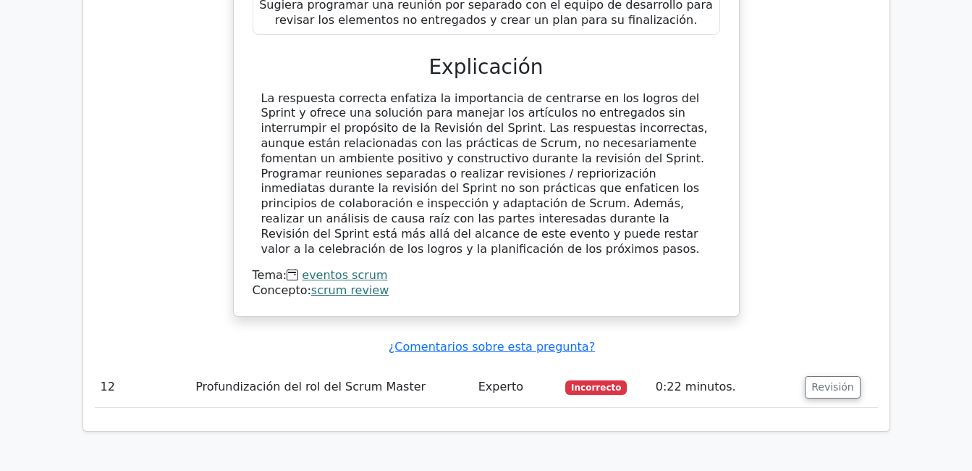
scroll to position [3619, 0]
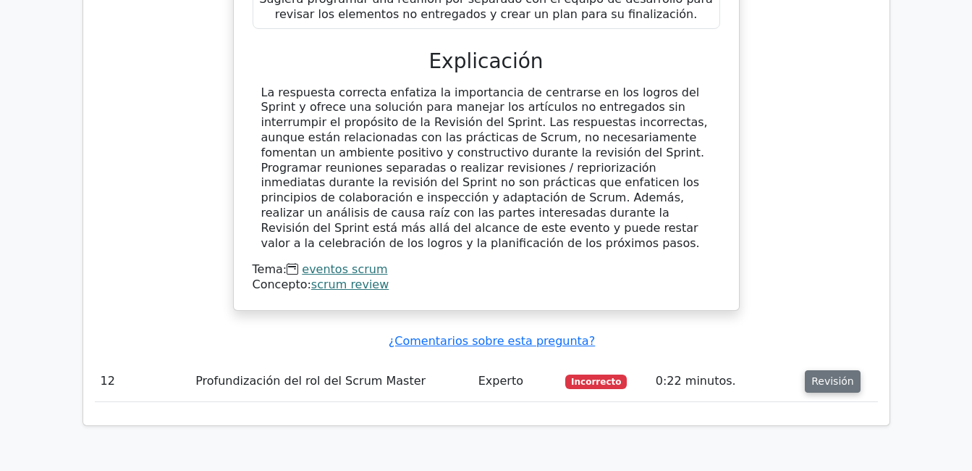
click at [817, 370] on button "Revisión" at bounding box center [833, 381] width 56 height 22
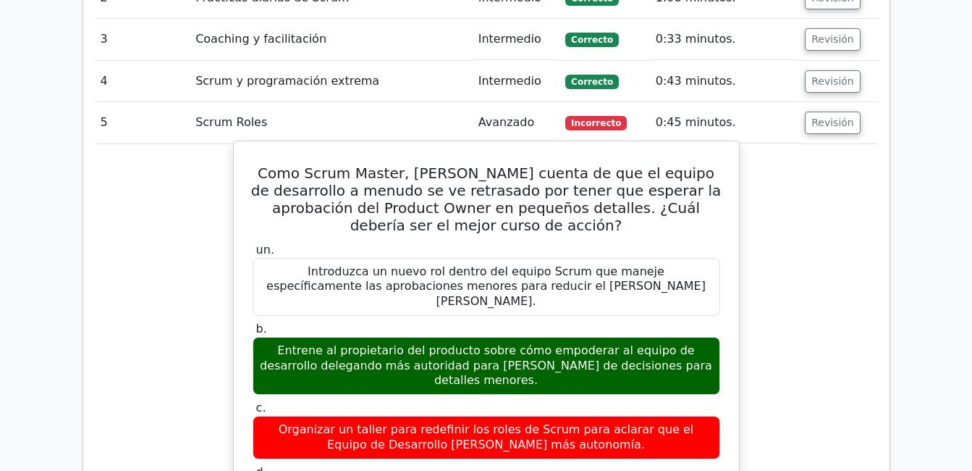
scroll to position [2172, 0]
